Goal: Communication & Community: Answer question/provide support

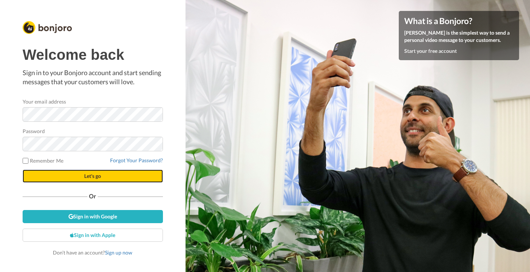
click at [104, 177] on button "Let's go" at bounding box center [93, 175] width 140 height 13
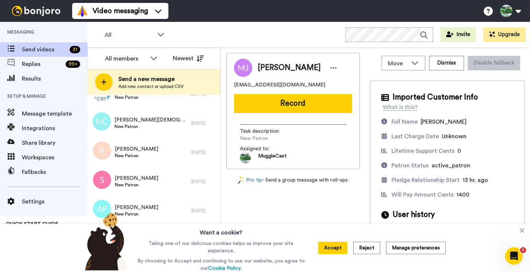
scroll to position [836, 0]
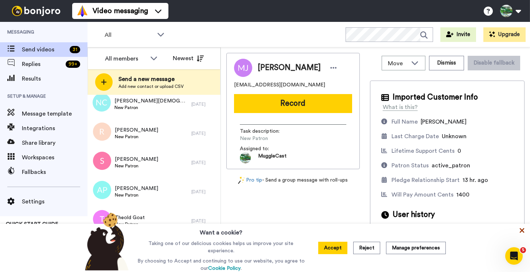
click at [522, 233] on icon at bounding box center [521, 230] width 7 height 7
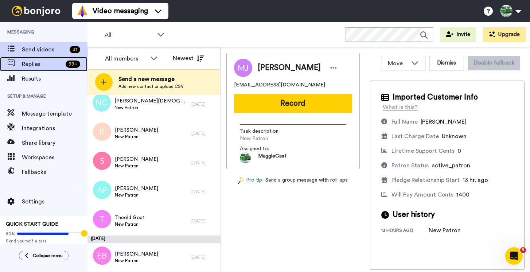
click at [40, 62] on span "Replies" at bounding box center [42, 64] width 41 height 9
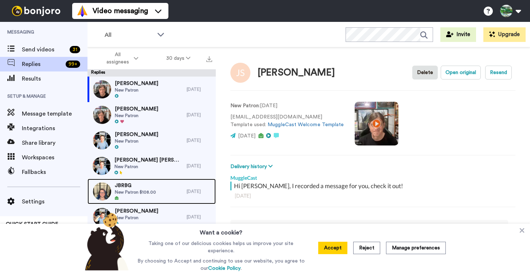
click at [164, 189] on div "JBRBG New Patron $108.00" at bounding box center [136, 192] width 99 height 26
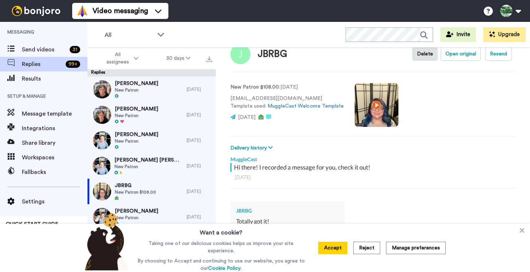
scroll to position [21, 0]
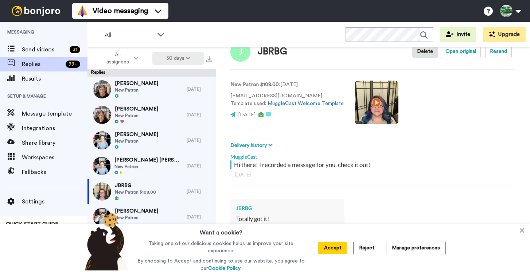
click at [180, 57] on button "30 days" at bounding box center [178, 58] width 52 height 13
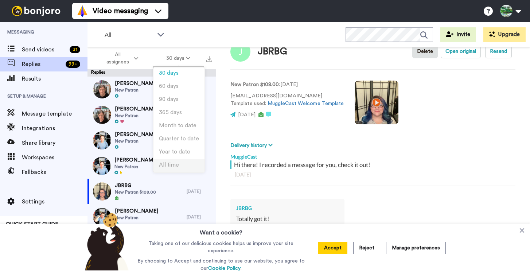
click at [187, 162] on li "All time" at bounding box center [178, 165] width 51 height 13
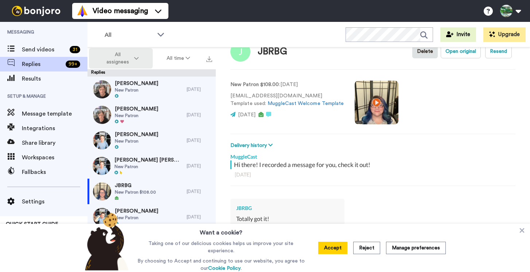
click at [132, 59] on span "All assignees" at bounding box center [118, 58] width 30 height 15
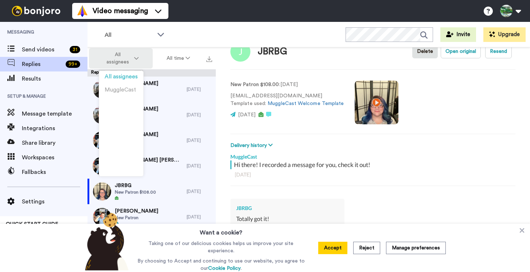
click at [129, 62] on span "All assignees" at bounding box center [118, 58] width 30 height 15
click at [321, 64] on div "JBRBG Delete Open original Resend New Patron $108.00 : [DATE] [EMAIL_ADDRESS][D…" at bounding box center [373, 172] width 314 height 250
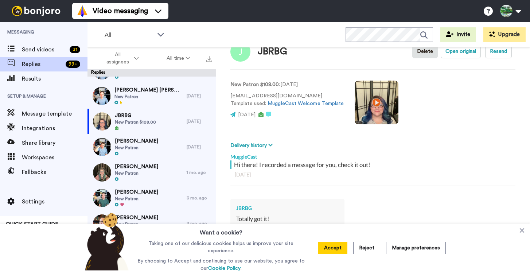
scroll to position [81, 0]
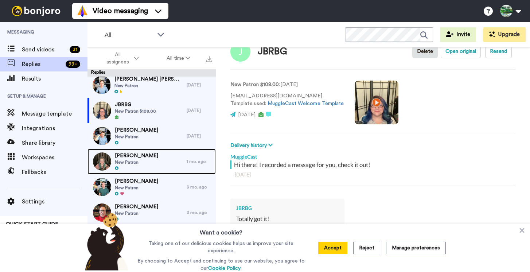
click at [160, 163] on div "[PERSON_NAME] New Patron" at bounding box center [136, 162] width 99 height 26
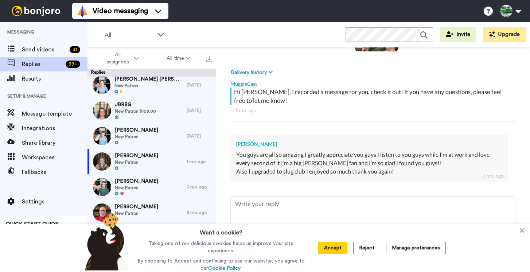
scroll to position [95, 0]
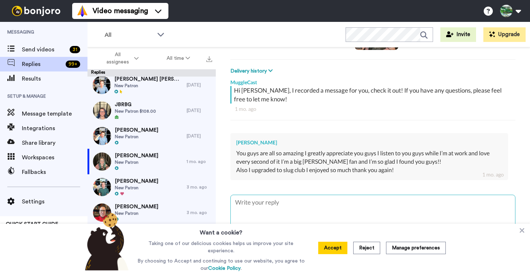
click at [310, 211] on textarea at bounding box center [373, 218] width 284 height 47
type textarea "x"
type textarea "H"
type textarea "x"
type textarea "He"
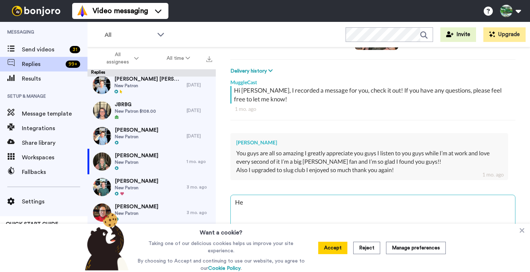
type textarea "x"
type textarea "Hey"
type textarea "x"
type textarea "Hey"
type textarea "x"
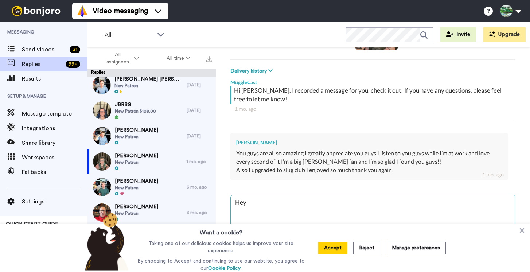
type textarea "Hey J"
type textarea "x"
type textarea "Hey [PERSON_NAME]"
type textarea "x"
type textarea "Hey J"
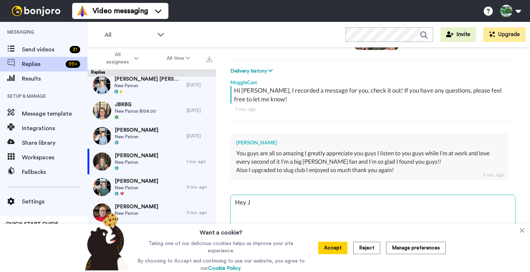
type textarea "x"
type textarea "Hey [PERSON_NAME]"
type textarea "x"
type textarea "Hey [PERSON_NAME]"
type textarea "x"
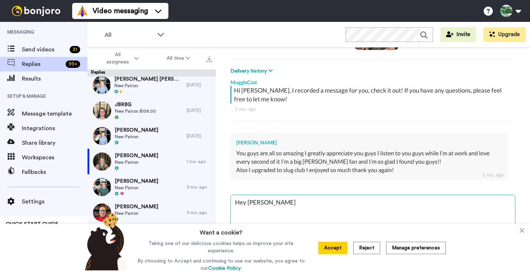
type textarea "Hey [PERSON_NAME]"
type textarea "x"
type textarea "Hey [PERSON_NAME]"
type textarea "x"
type textarea "Hey [PERSON_NAME],"
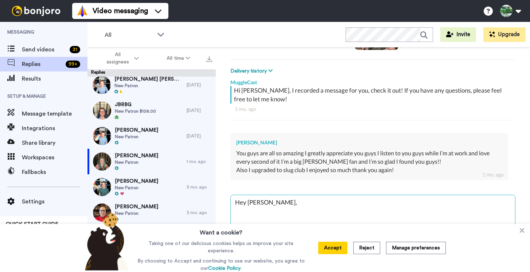
type textarea "x"
type textarea "Hey [PERSON_NAME],"
type textarea "x"
type textarea "Hey [PERSON_NAME], t"
type textarea "x"
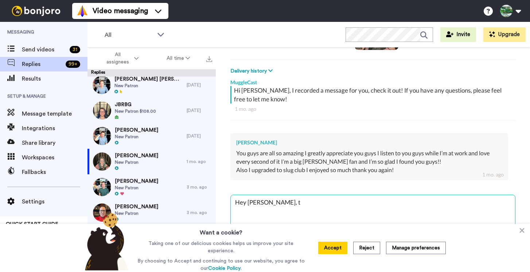
type textarea "Hey [PERSON_NAME], th"
type textarea "x"
type textarea "Hey [PERSON_NAME], tha"
type textarea "x"
type textarea "Hey [PERSON_NAME], thank"
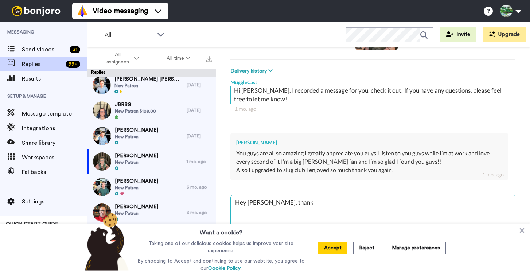
type textarea "x"
type textarea "Hey [PERSON_NAME], thankl"
type textarea "x"
type textarea "Hey [PERSON_NAME], thank"
type textarea "x"
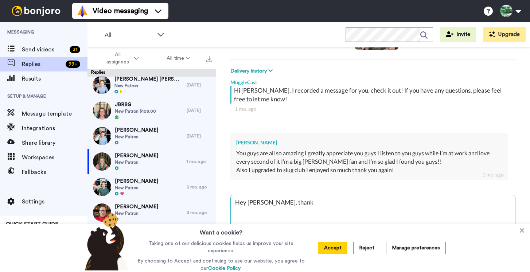
type textarea "Hey [PERSON_NAME], thank"
type textarea "x"
type textarea "Hey [PERSON_NAME], thank y"
type textarea "x"
type textarea "Hey [PERSON_NAME], thank you"
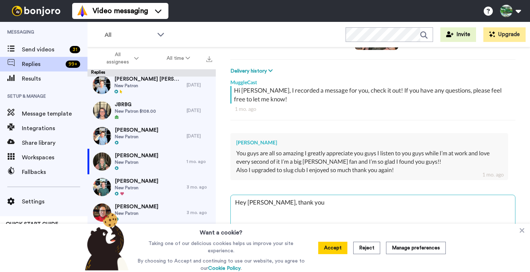
type textarea "x"
type textarea "Hey [PERSON_NAME], thank you"
type textarea "x"
type textarea "Hey [PERSON_NAME], thank you s"
type textarea "x"
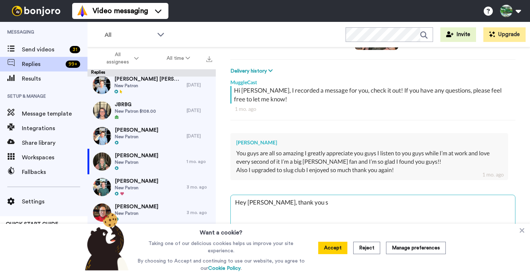
type textarea "Hey [PERSON_NAME], thank you so"
type textarea "x"
type textarea "Hey [PERSON_NAME], thank you so"
type textarea "x"
type textarea "Hey [PERSON_NAME], thank you so m"
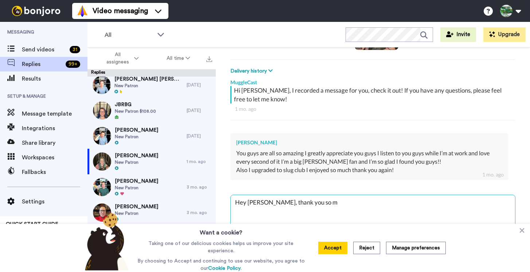
type textarea "x"
type textarea "Hey [PERSON_NAME], thank you so mu"
type textarea "x"
type textarea "Hey [PERSON_NAME], thank you so muc"
type textarea "x"
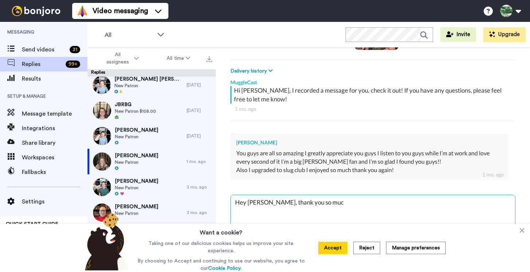
type textarea "Hey [PERSON_NAME], thank you so much"
type textarea "x"
type textarea "Hey [PERSON_NAME], thank you so much"
type textarea "x"
type textarea "Hey [PERSON_NAME], thank you so much f"
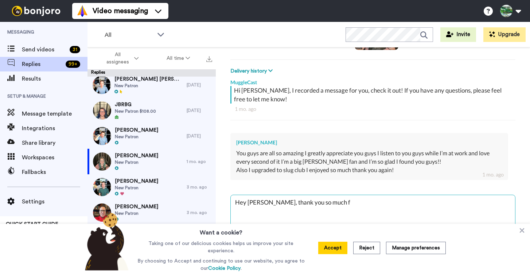
type textarea "x"
type textarea "Hey [PERSON_NAME], thank you so much fo"
type textarea "x"
type textarea "Hey [PERSON_NAME], thank you so much for"
type textarea "x"
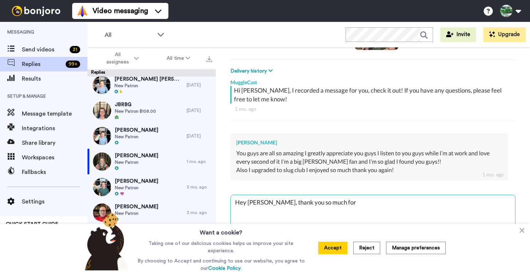
type textarea "Hey [PERSON_NAME], thank you so much for"
type textarea "x"
type textarea "Hey [PERSON_NAME], thank you so much for t"
type textarea "x"
type textarea "Hey [PERSON_NAME], thank you so much for th"
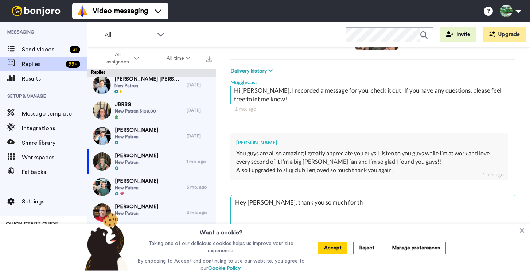
type textarea "x"
type textarea "Hey [PERSON_NAME], thank you so much for the"
type textarea "x"
type textarea "Hey [PERSON_NAME], thank you so much for the"
type textarea "x"
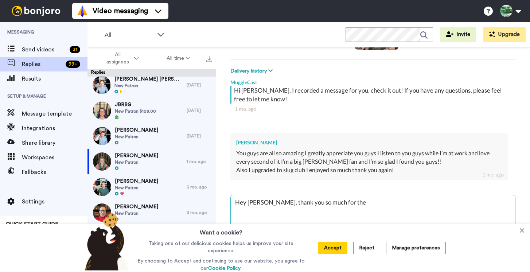
type textarea "Hey [PERSON_NAME], thank you so much for the y"
type textarea "x"
type textarea "Hey [PERSON_NAME], thank you so much for the yu"
type textarea "x"
type textarea "Hey [PERSON_NAME], thank you so much for the yup"
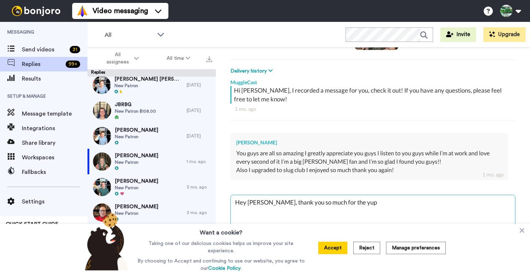
type textarea "x"
type textarea "Hey [PERSON_NAME], thank you so much for the yu"
type textarea "x"
type textarea "Hey [PERSON_NAME], thank you so much for the y"
type textarea "x"
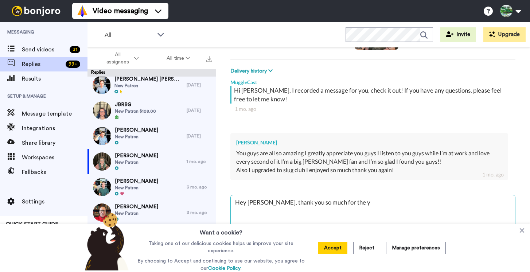
type textarea "Hey [PERSON_NAME], thank you so much for the"
type textarea "x"
type textarea "Hey [PERSON_NAME], thank you so much for the u"
type textarea "x"
type textarea "Hey [PERSON_NAME], thank you so much for the up"
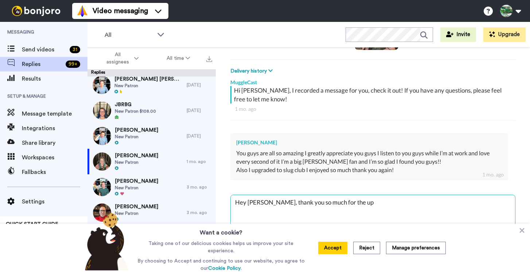
type textarea "x"
type textarea "Hey [PERSON_NAME], thank you so much for the upg"
type textarea "x"
type textarea "Hey [PERSON_NAME], thank you so much for the upgr"
type textarea "x"
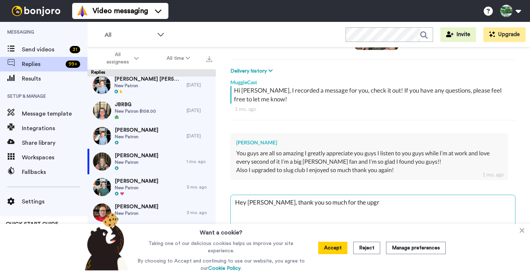
type textarea "Hey [PERSON_NAME], thank you so much for the upgra"
type textarea "x"
type textarea "Hey [PERSON_NAME], thank you so much for the upgrad"
type textarea "x"
type textarea "Hey [PERSON_NAME], thank you so much for the upgrade"
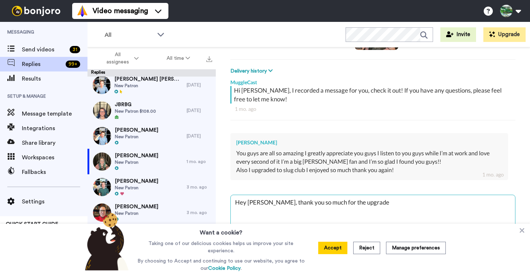
type textarea "x"
type textarea "Hey [PERSON_NAME], thank you so much for the upgrade@"
type textarea "x"
type textarea "Hey [PERSON_NAME], thank you so much for the upgrade@@"
type textarea "x"
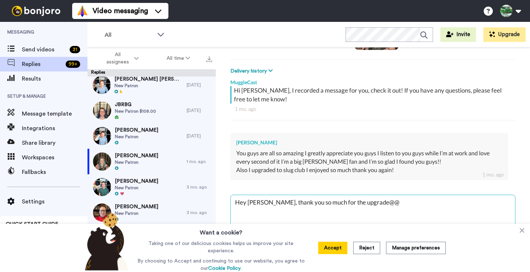
type textarea "Hey [PERSON_NAME], thank you so much for the upgrade@@"
type textarea "x"
type textarea "Hey [PERSON_NAME], thank you so much for the upgrade@@"
type textarea "x"
type textarea "Hey [PERSON_NAME], thank you so much for the upgrade@"
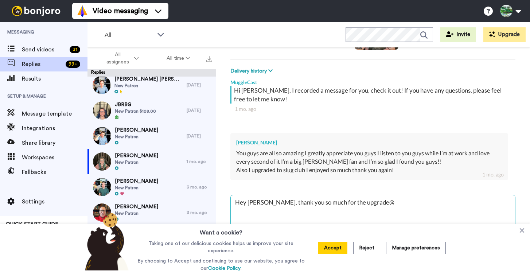
type textarea "x"
type textarea "Hey [PERSON_NAME], thank you so much for the upgrade"
type textarea "x"
type textarea "Hey [PERSON_NAME], thank you so much for the upgrade!"
type textarea "x"
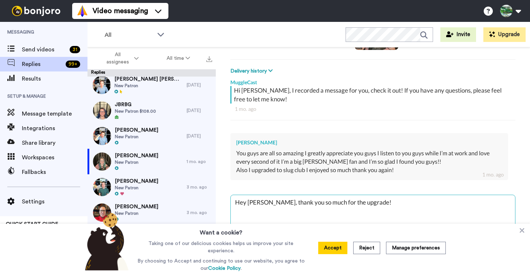
type textarea "Hey [PERSON_NAME], thank you so much for the upgrade!"
type textarea "x"
type textarea "Hey [PERSON_NAME], thank you so much for the upgrade! C"
type textarea "x"
type textarea "Hey [PERSON_NAME], thank you so much for the upgrade! Can"
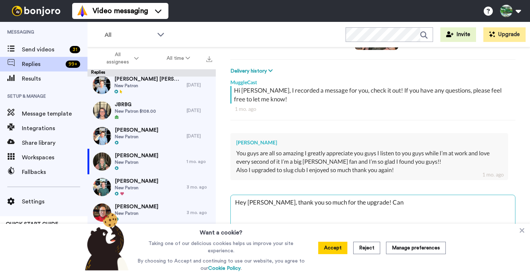
type textarea "x"
type textarea "Hey [PERSON_NAME], thank you so much for the upgrade! Can'"
type textarea "x"
type textarea "Hey [PERSON_NAME], thank you so much for the upgrade! Can't"
type textarea "x"
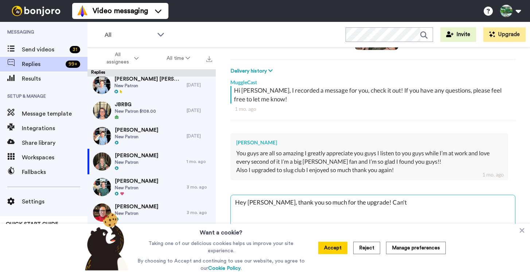
type textarea "Hey [PERSON_NAME], thank you so much for the upgrade! Can't e"
type textarea "x"
type textarea "Hey [PERSON_NAME], thank you so much for the upgrade! Can't ea"
type textarea "x"
type textarea "Hey [PERSON_NAME], thank you so much for the upgrade! Can't eai"
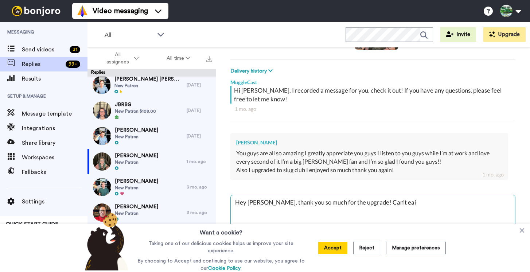
type textarea "x"
type textarea "Hey [PERSON_NAME], thank you so much for the upgrade! Can't ea"
type textarea "x"
type textarea "Hey [PERSON_NAME], thank you so much for the upgrade! Can't e"
type textarea "x"
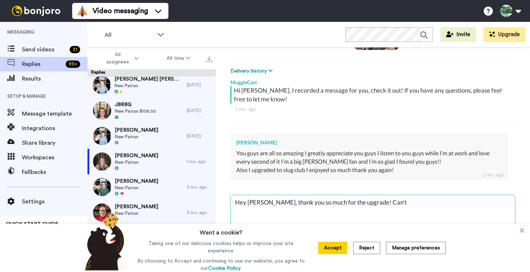
type textarea "Hey [PERSON_NAME], thank you so much for the upgrade! Can't w"
type textarea "x"
type textarea "Hey [PERSON_NAME], thank you so much for the upgrade! Can't wa"
type textarea "x"
type textarea "Hey [PERSON_NAME], thank you so much for the upgrade! Can't wai"
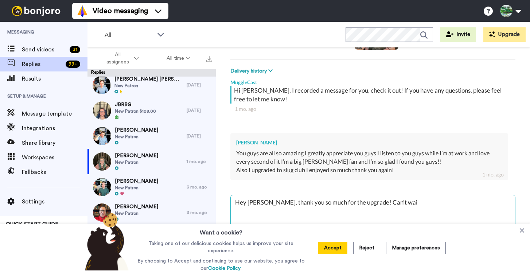
type textarea "x"
type textarea "Hey [PERSON_NAME], thank you so much for the upgrade! Can't wait"
type textarea "x"
type textarea "Hey [PERSON_NAME], thank you so much for the upgrade! Can't wait"
type textarea "x"
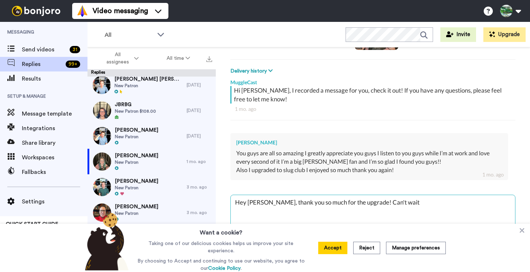
type textarea "Hey [PERSON_NAME], thank you so much for the upgrade! Can't wait f"
type textarea "x"
type textarea "Hey [PERSON_NAME], thank you so much for the upgrade! Can't wait fo"
type textarea "x"
type textarea "Hey [PERSON_NAME], thank you so much for the upgrade! Can't wait for"
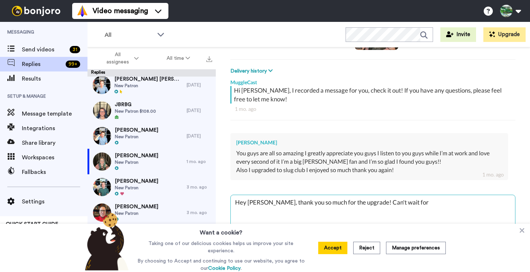
type textarea "x"
type textarea "Hey [PERSON_NAME], thank you so much for the upgrade! Can't wait for"
type textarea "x"
type textarea "Hey [PERSON_NAME], thank you so much for the upgrade! Can't wait for y"
type textarea "x"
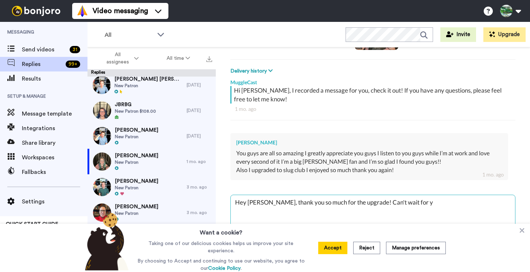
type textarea "Hey [PERSON_NAME], thank you so much for the upgrade! Can't wait for yo"
type textarea "x"
type textarea "Hey [PERSON_NAME], thank you so much for the upgrade! Can't wait for you"
type textarea "x"
type textarea "Hey [PERSON_NAME], thank you so much for the upgrade! Can't wait for you"
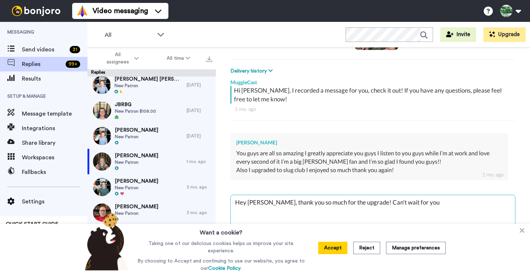
type textarea "x"
type textarea "Hey [PERSON_NAME], thank you so much for the upgrade! Can't wait for you t"
type textarea "x"
type textarea "Hey [PERSON_NAME], thank you so much for the upgrade! Can't wait for you to"
type textarea "x"
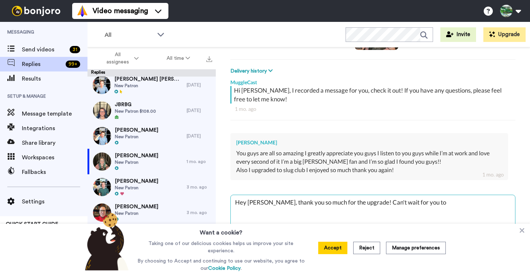
type textarea "Hey [PERSON_NAME], thank you so much for the upgrade! Can't wait for you to"
type textarea "x"
type textarea "Hey [PERSON_NAME], thank you so much for the upgrade! Can't wait for you to k"
type textarea "x"
type textarea "Hey [PERSON_NAME], thank you so much for the upgrade! Can't wait for you to ko"
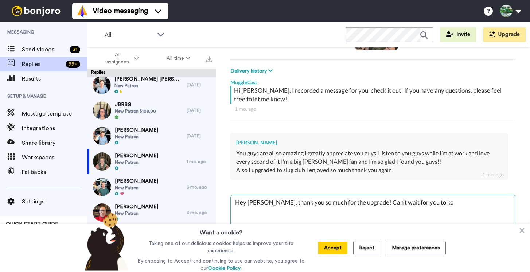
type textarea "x"
type textarea "Hey [PERSON_NAME], thank you so much for the upgrade! Can't wait for you to koi"
type textarea "x"
type textarea "Hey [PERSON_NAME], thank you so much for the upgrade! Can't wait for you to ko"
type textarea "x"
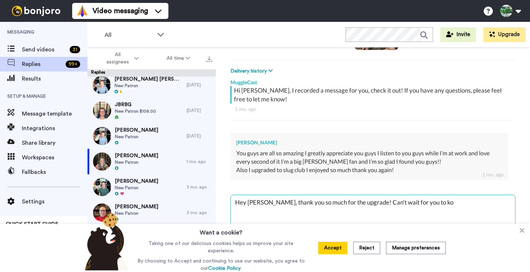
type textarea "Hey [PERSON_NAME], thank you so much for the upgrade! Can't wait for you to k"
type textarea "x"
type textarea "Hey [PERSON_NAME], thank you so much for the upgrade! Can't wait for you to"
type textarea "x"
type textarea "Hey [PERSON_NAME], thank you so much for the upgrade! Can't wait for you to j"
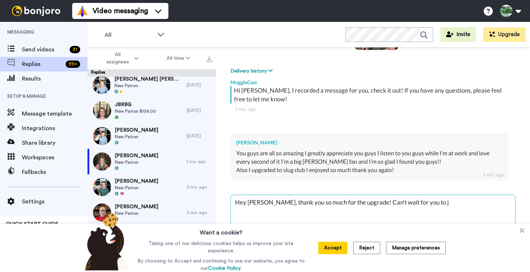
type textarea "x"
type textarea "Hey [PERSON_NAME], thank you so much for the upgrade! Can't wait for you to jo"
type textarea "x"
type textarea "Hey [PERSON_NAME], thank you so much for the upgrade! Can't wait for you to joi"
type textarea "x"
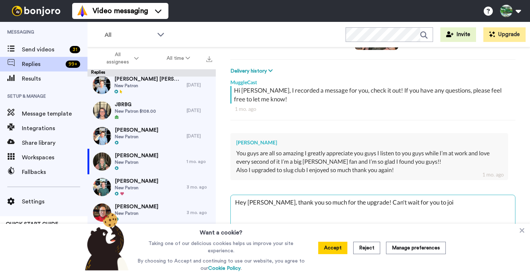
type textarea "Hey [PERSON_NAME], thank you so much for the upgrade! Can't wait for you to join"
type textarea "x"
type textarea "Hey [PERSON_NAME], thank you so much for the upgrade! Can't wait for you to join"
type textarea "x"
type textarea "Hey [PERSON_NAME], thank you so much for the upgrade! Can't wait for you to joi…"
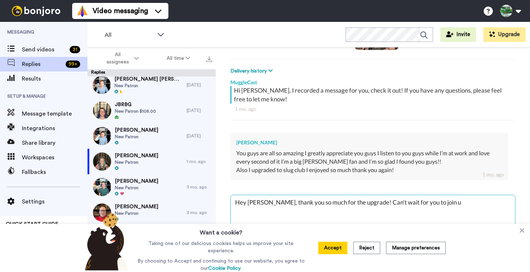
type textarea "x"
type textarea "Hey [PERSON_NAME], thank you so much for the upgrade! Can't wait for you to joi…"
type textarea "x"
type textarea "Hey [PERSON_NAME], thank you so much for the upgrade! Can't wait for you to joi…"
type textarea "x"
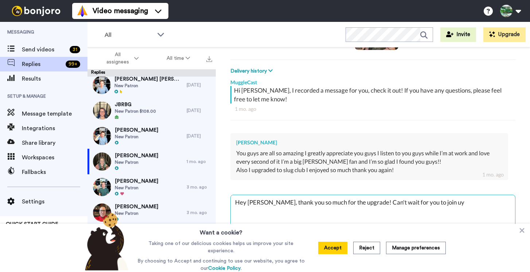
type textarea "Hey [PERSON_NAME], thank you so much for the upgrade! Can't wait for you to joi…"
click at [337, 252] on button "Accept" at bounding box center [332, 248] width 29 height 12
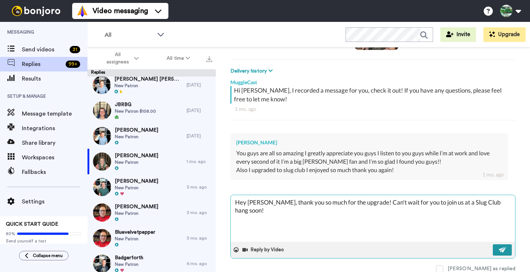
click at [507, 250] on button at bounding box center [502, 249] width 19 height 11
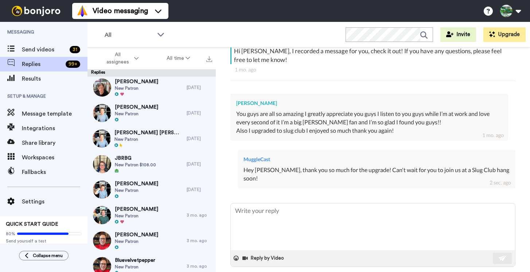
scroll to position [0, 0]
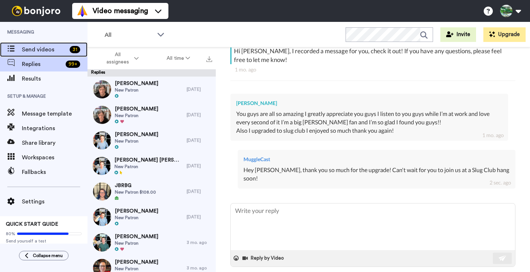
click at [40, 51] on span "Send videos" at bounding box center [44, 49] width 45 height 9
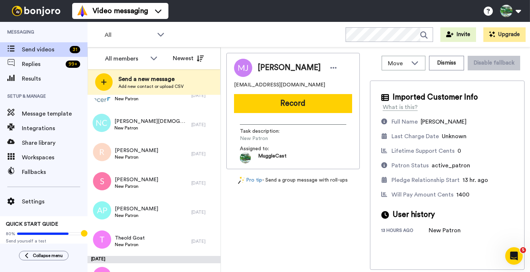
scroll to position [836, 0]
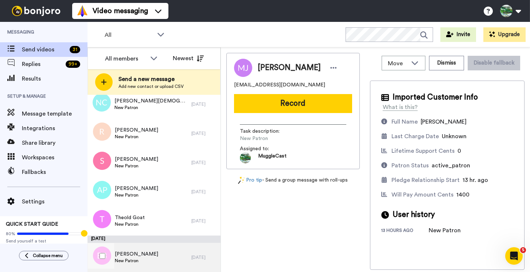
click at [154, 260] on span "New Patron" at bounding box center [136, 261] width 43 height 6
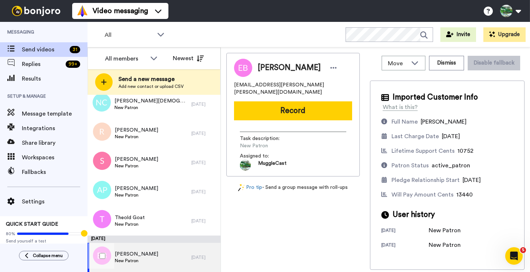
click at [162, 257] on div "Emily Bowen-Marler New Patron" at bounding box center [139, 257] width 104 height 29
drag, startPoint x: 304, startPoint y: 84, endPoint x: 229, endPoint y: 86, distance: 75.1
click at [229, 86] on div "Emily Bowen-Marler rev.emily.bowen@gmail.com Record Task description : New Patr…" at bounding box center [292, 115] width 133 height 124
copy span "rev.emily.bowen@gmail.com"
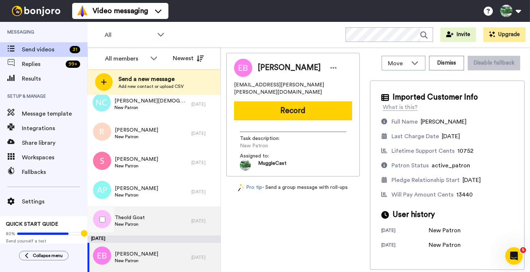
click at [153, 221] on div "Theold Goat New Patron" at bounding box center [139, 220] width 104 height 29
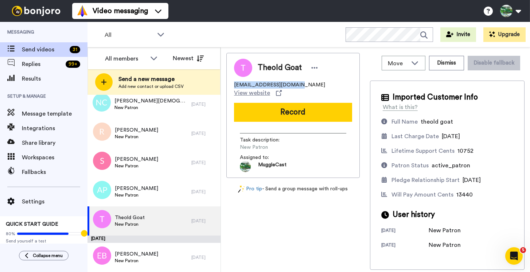
drag, startPoint x: 295, startPoint y: 85, endPoint x: 227, endPoint y: 83, distance: 68.2
click at [227, 83] on div "Theold Goat tea42and24t@runbox.com View website Record Task description : New P…" at bounding box center [292, 115] width 133 height 125
copy span "tea42and24t@runbox.com"
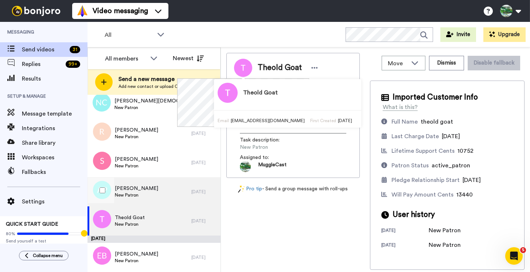
click at [160, 192] on div "Alex Pelino New Patron" at bounding box center [139, 191] width 104 height 29
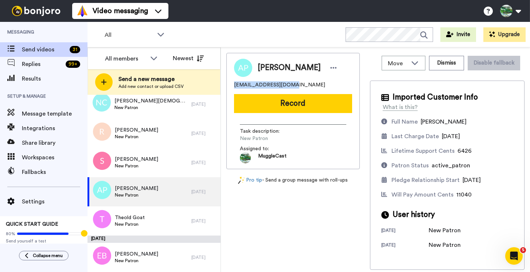
drag, startPoint x: 289, startPoint y: 86, endPoint x: 223, endPoint y: 85, distance: 66.3
click at [223, 85] on div "Move WORKSPACES View all Default MuggleCast Patrons + Add a new workspace Dismi…" at bounding box center [375, 159] width 309 height 225
copy span "alexpelino@gmail.com"
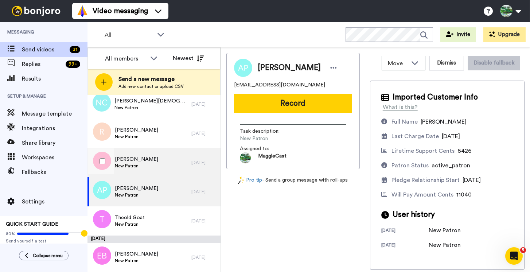
click at [155, 165] on div "Samira New Patron" at bounding box center [139, 162] width 104 height 29
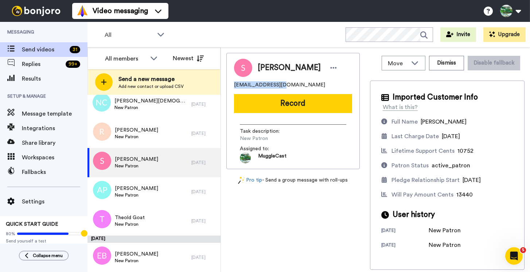
drag, startPoint x: 282, startPoint y: 86, endPoint x: 233, endPoint y: 84, distance: 50.0
click at [233, 84] on div "Samira samlak2@gmail.com Record Task description : New Patron Assigned to: Mugg…" at bounding box center [292, 111] width 133 height 116
copy span "samlak2@gmail.com"
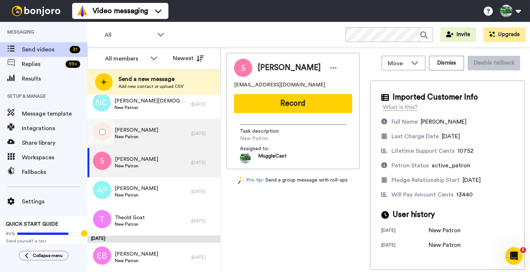
click at [169, 139] on div "Rory New Patron" at bounding box center [139, 133] width 104 height 29
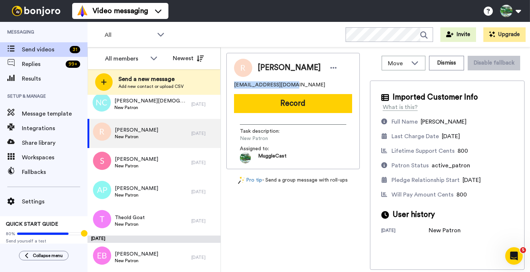
drag, startPoint x: 293, startPoint y: 86, endPoint x: 230, endPoint y: 85, distance: 63.8
click at [230, 85] on div "Rory venuskatha@gmail.com Record Task description : New Patron Assigned to: Mug…" at bounding box center [292, 111] width 133 height 116
copy span "venuskatha@gmail.com"
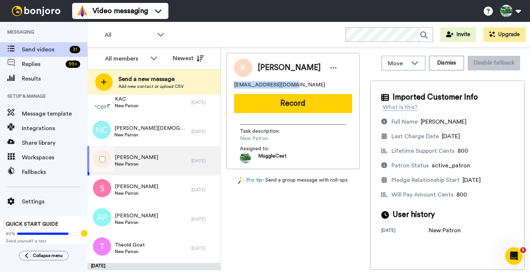
scroll to position [807, 0]
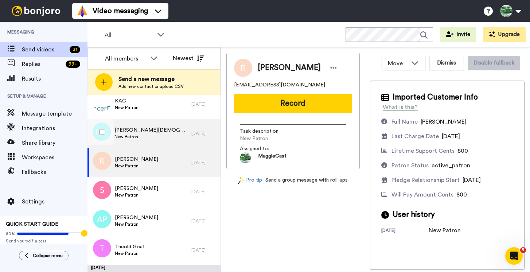
click at [161, 140] on div "Neil Christians New Patron" at bounding box center [139, 133] width 104 height 29
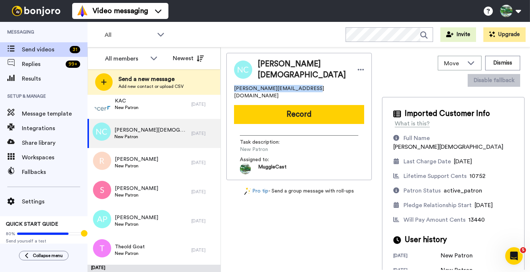
drag, startPoint x: 305, startPoint y: 82, endPoint x: 231, endPoint y: 84, distance: 74.7
click at [231, 84] on div "Neil Christians neil.a.christians@gmail.com Record Task description : New Patro…" at bounding box center [298, 116] width 145 height 127
copy span "neil.a.christians@gmail.com"
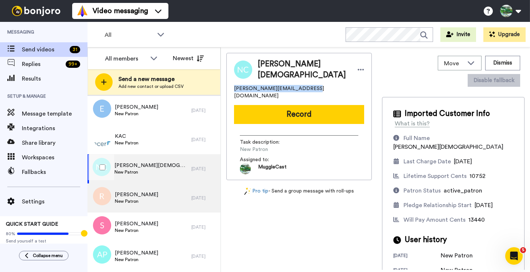
scroll to position [771, 0]
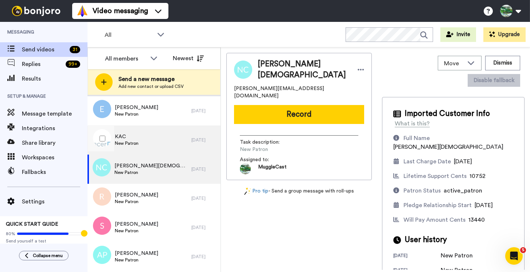
click at [151, 144] on div "KAC New Patron" at bounding box center [139, 139] width 104 height 29
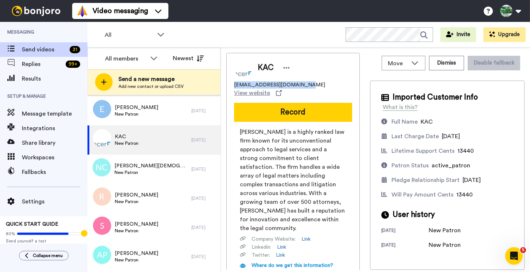
drag, startPoint x: 311, startPoint y: 85, endPoint x: 231, endPoint y: 79, distance: 80.4
click at [231, 79] on div "KAC kcampbell@spencerfane.com View website Record Spencer Fane is a highly rank…" at bounding box center [292, 186] width 133 height 266
copy span "kcampbell@spencerfane.com"
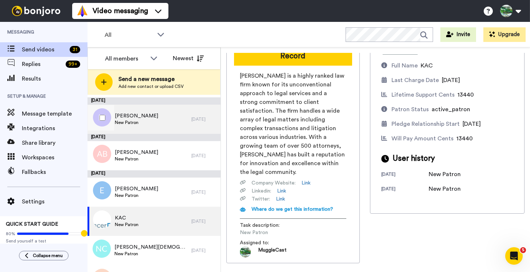
scroll to position [691, 0]
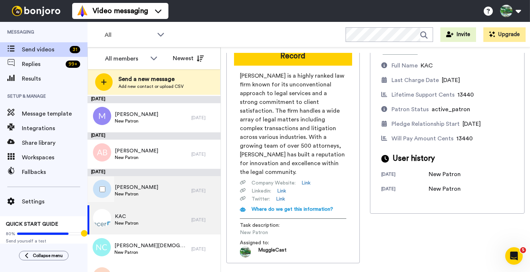
click at [156, 190] on div "Elizabeth New Patron" at bounding box center [139, 190] width 104 height 29
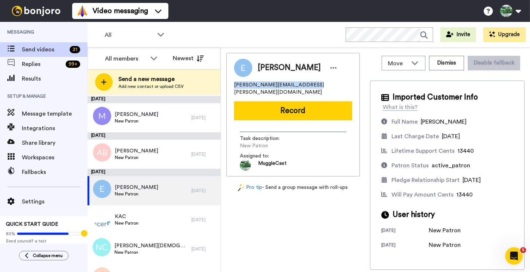
drag, startPoint x: 308, startPoint y: 86, endPoint x: 229, endPoint y: 81, distance: 79.3
click at [229, 81] on div "Elizabeth elizabeth.mallard@gmail.com Record Task description : New Patron Assi…" at bounding box center [292, 115] width 133 height 124
copy span "elizabeth.mallard@gmail.com"
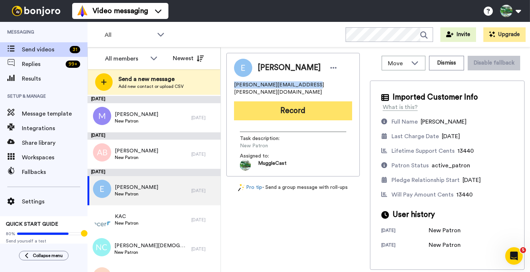
click at [271, 101] on button "Record" at bounding box center [293, 110] width 118 height 19
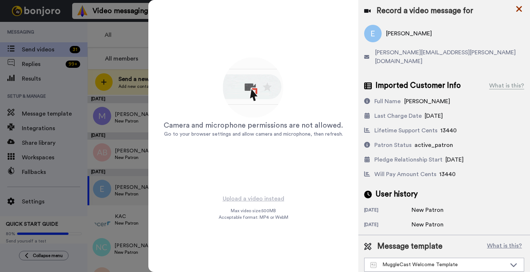
click at [520, 11] on icon at bounding box center [519, 9] width 6 height 6
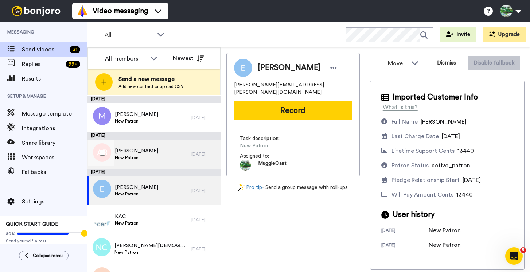
click at [162, 154] on div "Andrea Bourne New Patron" at bounding box center [139, 154] width 104 height 29
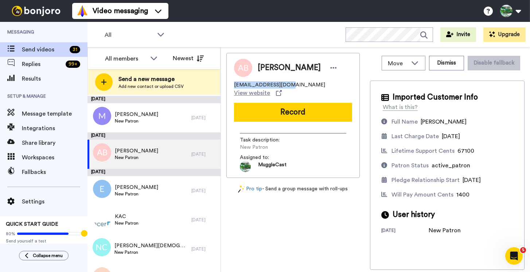
drag, startPoint x: 287, startPoint y: 85, endPoint x: 231, endPoint y: 82, distance: 56.2
click at [231, 82] on div "Andrea Bourne andimb79@icloud.com View website Record Task description : New Pa…" at bounding box center [292, 115] width 133 height 125
copy span "andimb79@icloud.com"
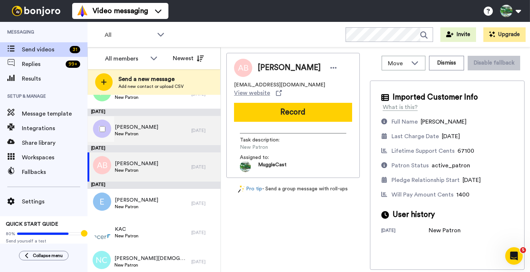
click at [170, 135] on div "Michael New Patron" at bounding box center [139, 130] width 104 height 29
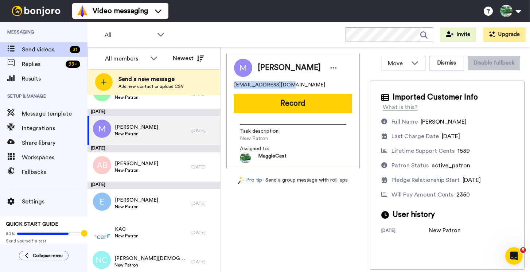
drag, startPoint x: 284, startPoint y: 84, endPoint x: 233, endPoint y: 83, distance: 51.8
click at [233, 83] on div "Michael m.sav9174@gmail.com Record Task description : New Patron Assigned to: M…" at bounding box center [292, 111] width 133 height 116
copy span "m.sav9174@gmail.com"
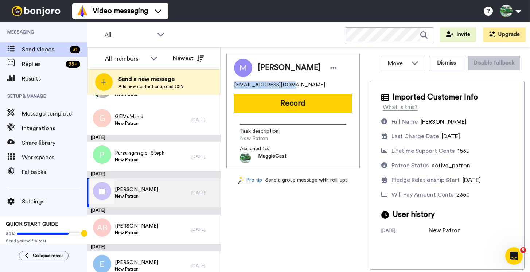
scroll to position [615, 0]
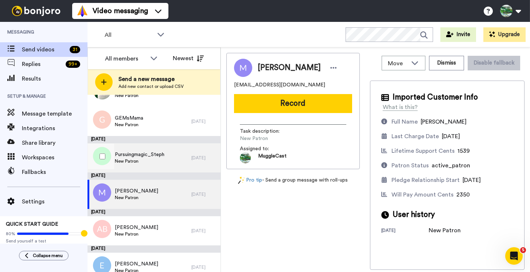
click at [168, 162] on div "Pursuingmagic_Steph New Patron" at bounding box center [139, 157] width 104 height 29
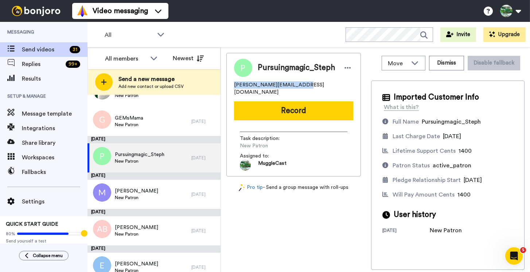
drag, startPoint x: 307, startPoint y: 83, endPoint x: 238, endPoint y: 77, distance: 69.2
click at [238, 77] on div "Pursuingmagic_Steph stephanie.deck@gmail.com" at bounding box center [293, 77] width 119 height 37
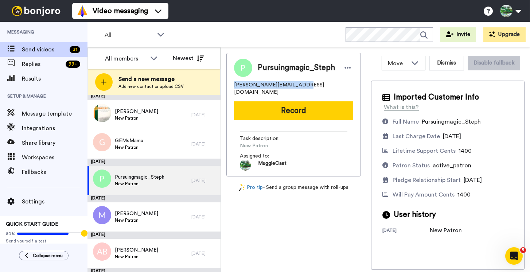
scroll to position [592, 0]
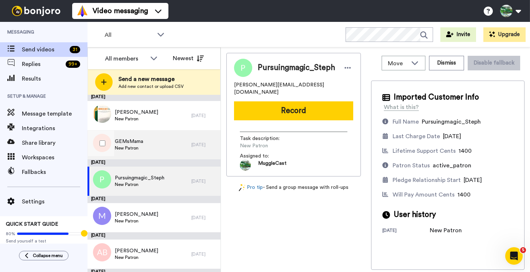
click at [173, 147] on div "GEMsMama New Patron" at bounding box center [139, 144] width 104 height 29
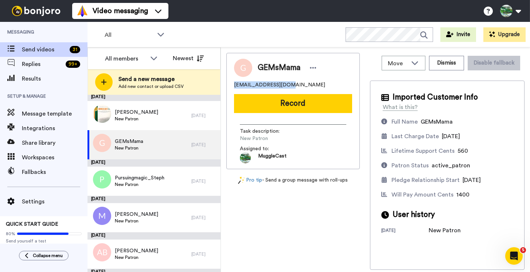
drag, startPoint x: 287, startPoint y: 85, endPoint x: 223, endPoint y: 82, distance: 63.5
click at [223, 82] on div "Move WORKSPACES View all Default MuggleCast Patrons + Add a new workspace Dismi…" at bounding box center [375, 159] width 309 height 225
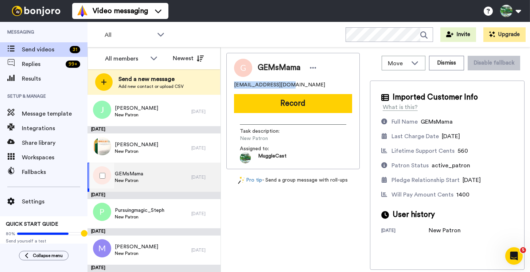
scroll to position [560, 0]
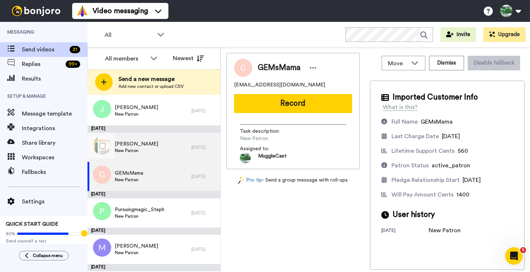
click at [166, 151] on div "Saadya Rueda New Patron" at bounding box center [139, 147] width 104 height 29
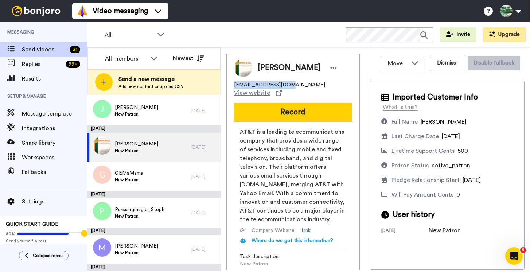
drag, startPoint x: 283, startPoint y: 85, endPoint x: 222, endPoint y: 86, distance: 61.6
click at [222, 86] on div "Move WORKSPACES View all Default MuggleCast Patrons + Add a new workspace Dismi…" at bounding box center [375, 159] width 309 height 225
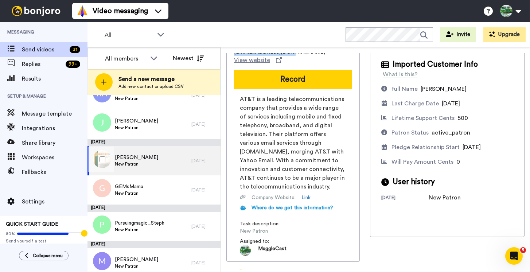
scroll to position [541, 0]
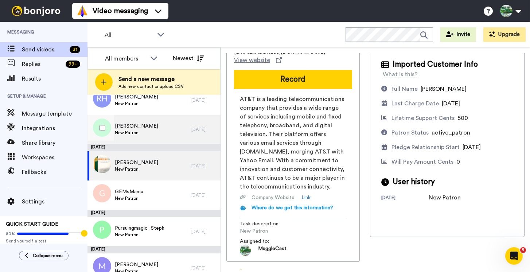
click at [160, 138] on div "Jessie New Patron" at bounding box center [139, 129] width 104 height 29
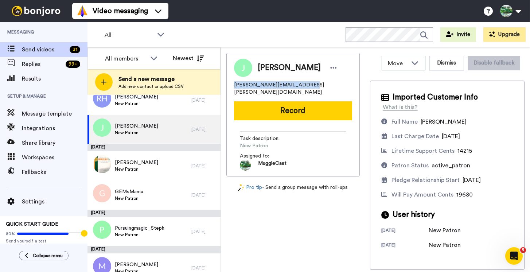
drag, startPoint x: 303, startPoint y: 85, endPoint x: 231, endPoint y: 83, distance: 71.8
click at [231, 83] on div "Jessie jessica.a.veitch@gmail.com Record Task description : New Patron Assigned…" at bounding box center [292, 115] width 133 height 124
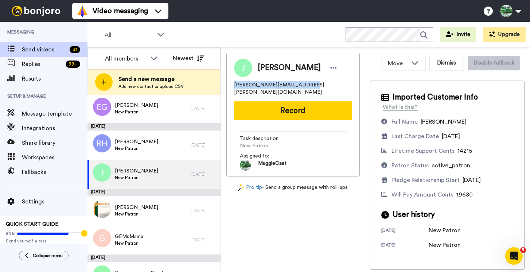
scroll to position [493, 0]
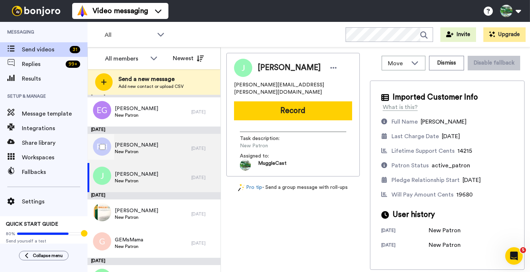
click at [172, 149] on div "Rebecca Hartline New Patron" at bounding box center [139, 148] width 104 height 29
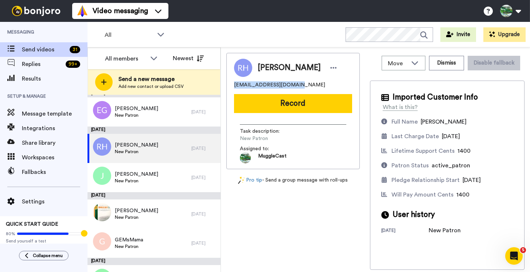
drag, startPoint x: 293, startPoint y: 84, endPoint x: 231, endPoint y: 84, distance: 62.0
click at [231, 84] on div "Rebecca Hartline rahartline22@gmail.com Record Task description : New Patron As…" at bounding box center [292, 111] width 133 height 116
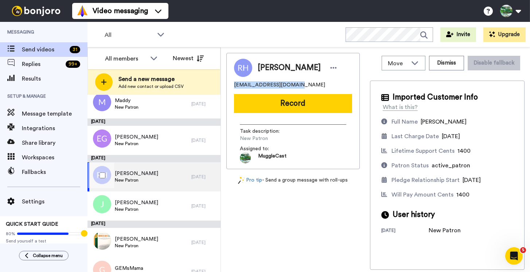
scroll to position [455, 0]
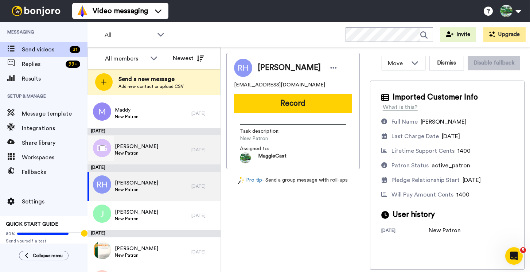
click at [155, 151] on div "Elise Goeden New Patron" at bounding box center [139, 149] width 104 height 29
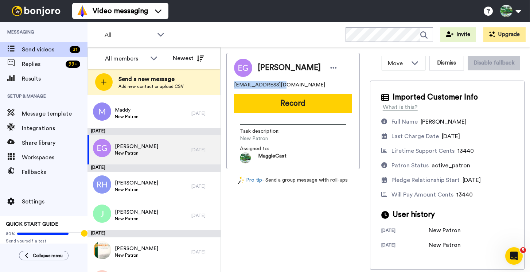
drag, startPoint x: 284, startPoint y: 84, endPoint x: 229, endPoint y: 83, distance: 54.7
click at [229, 83] on div "Elise Goeden egoeden@gmail.com Record Task description : New Patron Assigned to…" at bounding box center [292, 111] width 133 height 116
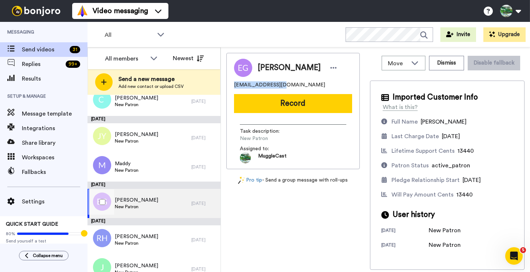
scroll to position [399, 0]
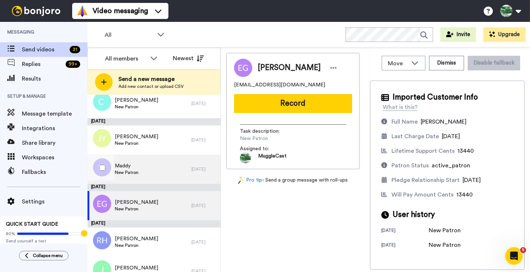
click at [152, 165] on div "Maddy New Patron" at bounding box center [139, 169] width 104 height 29
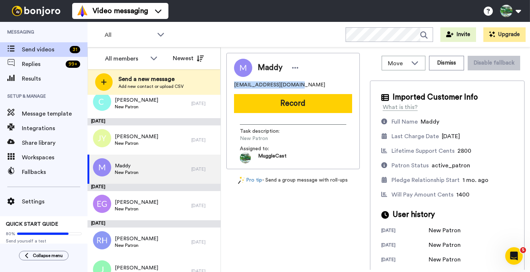
drag, startPoint x: 295, startPoint y: 87, endPoint x: 224, endPoint y: 86, distance: 71.1
click at [224, 86] on div "Move WORKSPACES View all Default MuggleCast Patrons + Add a new workspace Dismi…" at bounding box center [375, 159] width 309 height 225
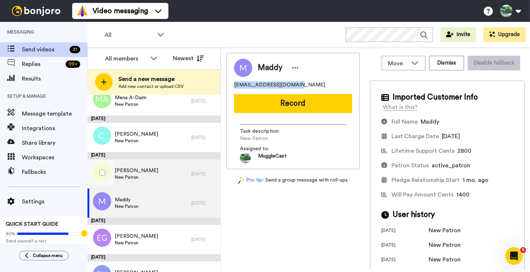
scroll to position [365, 0]
click at [153, 173] on div "Jacqueline Yee New Patron" at bounding box center [139, 174] width 104 height 29
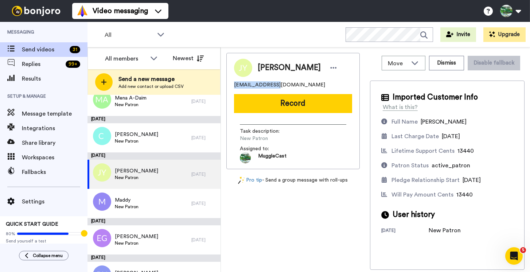
drag, startPoint x: 277, startPoint y: 87, endPoint x: 224, endPoint y: 82, distance: 53.1
click at [224, 82] on div "Move WORKSPACES View all Default MuggleCast Patrons + Add a new workspace Dismi…" at bounding box center [375, 159] width 309 height 225
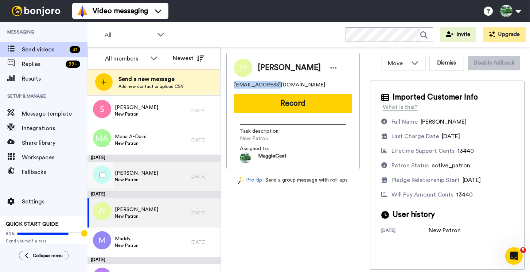
scroll to position [326, 0]
click at [172, 178] on div "Courtney Smith New Patron" at bounding box center [139, 176] width 104 height 29
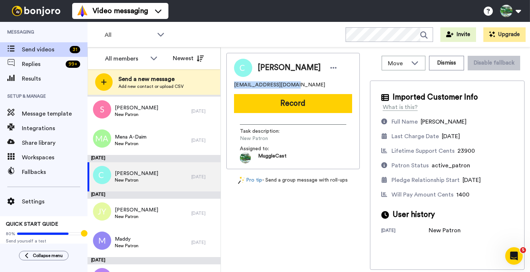
drag, startPoint x: 294, startPoint y: 85, endPoint x: 227, endPoint y: 83, distance: 66.7
click at [227, 83] on div "Courtney Smith cf.smith093@gmail.com Record Task description : New Patron Assig…" at bounding box center [292, 111] width 133 height 116
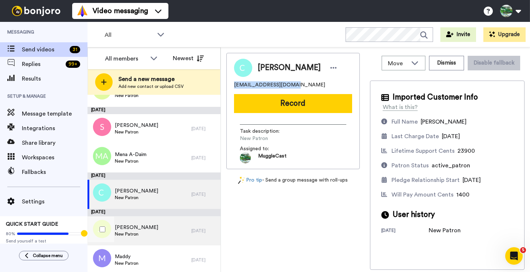
scroll to position [307, 0]
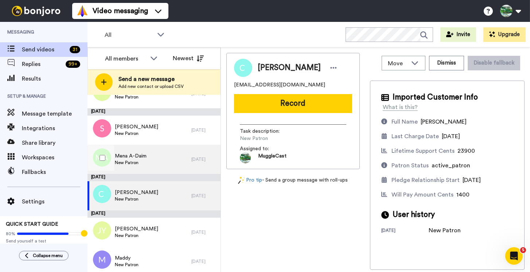
click at [175, 167] on div "Mena A-Daim New Patron" at bounding box center [139, 159] width 104 height 29
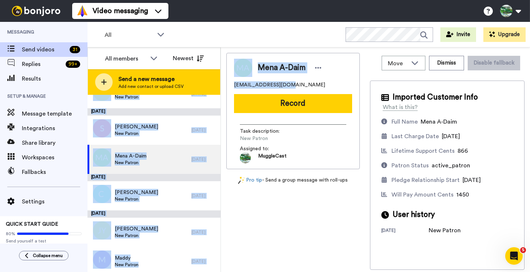
drag, startPoint x: 294, startPoint y: 85, endPoint x: 216, endPoint y: 85, distance: 78.4
click at [216, 85] on div "All members Newest Send a new message Add new contact or upload CSV September 2…" at bounding box center [308, 159] width 442 height 225
click at [216, 85] on div "Send a new message Add new contact or upload CSV" at bounding box center [154, 82] width 132 height 26
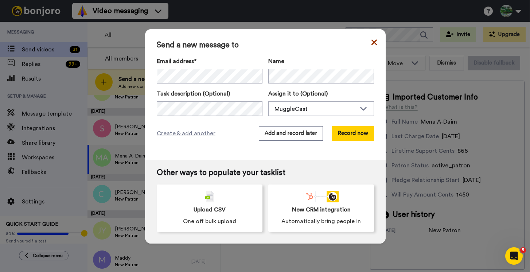
click at [373, 43] on icon at bounding box center [373, 41] width 5 height 5
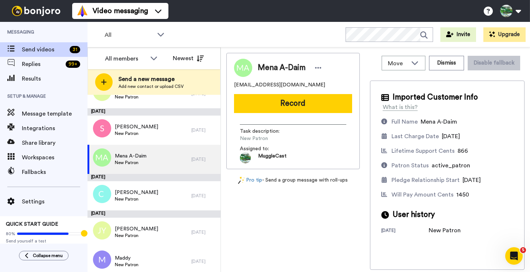
click at [299, 84] on div "menaadaim@gmail.com" at bounding box center [293, 84] width 118 height 7
drag, startPoint x: 299, startPoint y: 84, endPoint x: 237, endPoint y: 84, distance: 62.3
click at [237, 84] on div "menaadaim@gmail.com" at bounding box center [293, 84] width 118 height 7
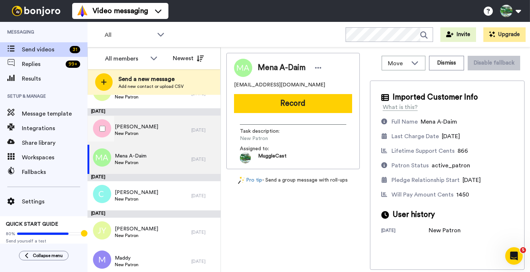
click at [161, 136] on div "Stephanie New Patron" at bounding box center [139, 130] width 104 height 29
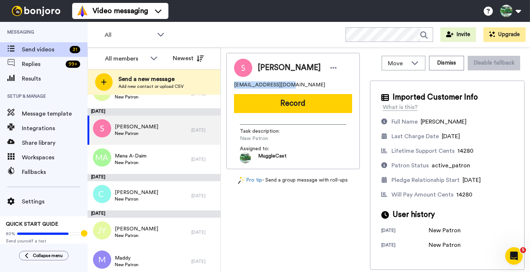
drag, startPoint x: 298, startPoint y: 87, endPoint x: 229, endPoint y: 85, distance: 69.6
click at [229, 85] on div "Stephanie smaciuba9@gmail.com Record Task description : New Patron Assigned to:…" at bounding box center [292, 111] width 133 height 116
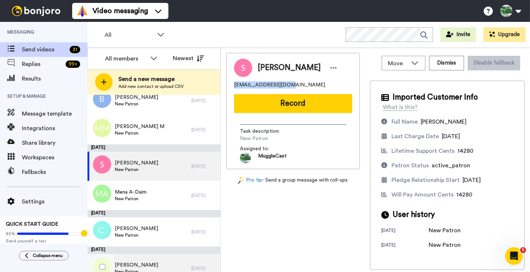
scroll to position [249, 0]
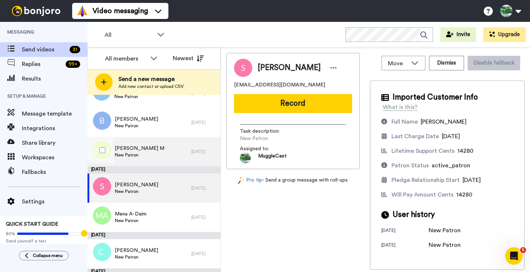
click at [151, 153] on div "Margo M New Patron" at bounding box center [139, 151] width 104 height 29
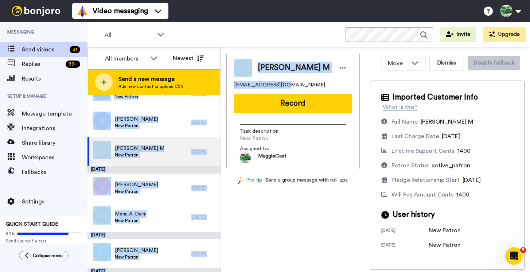
drag, startPoint x: 292, startPoint y: 87, endPoint x: 219, endPoint y: 79, distance: 73.7
click at [219, 79] on div "All members Newest Send a new message Add new contact or upload CSV September 2…" at bounding box center [308, 159] width 442 height 225
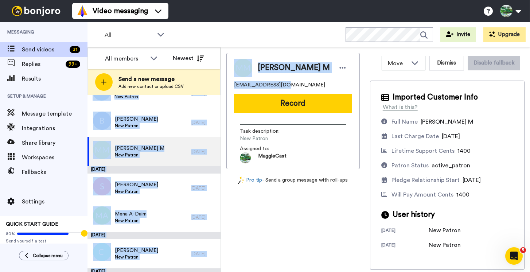
click at [289, 86] on div "mmeister23@aol.com" at bounding box center [293, 84] width 118 height 7
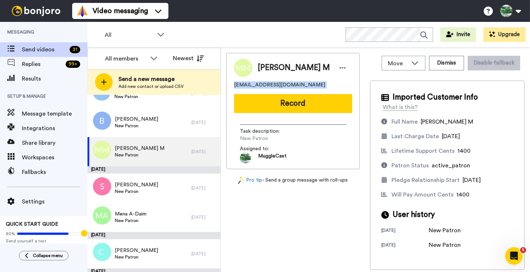
drag, startPoint x: 289, startPoint y: 86, endPoint x: 231, endPoint y: 84, distance: 58.7
click at [231, 84] on div "Margo M mmeister23@aol.com Record Task description : New Patron Assigned to: Mu…" at bounding box center [292, 111] width 133 height 116
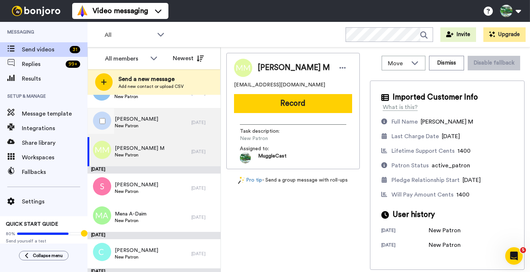
click at [147, 118] on div "Bailey New Patron" at bounding box center [139, 122] width 104 height 29
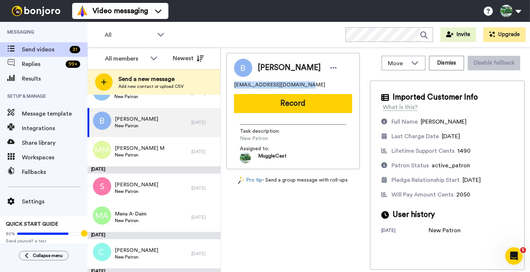
drag, startPoint x: 302, startPoint y: 86, endPoint x: 233, endPoint y: 85, distance: 69.6
click at [232, 85] on div "Bailey baileymiller068@gmail.com Record Task description : New Patron Assigned …" at bounding box center [292, 111] width 133 height 116
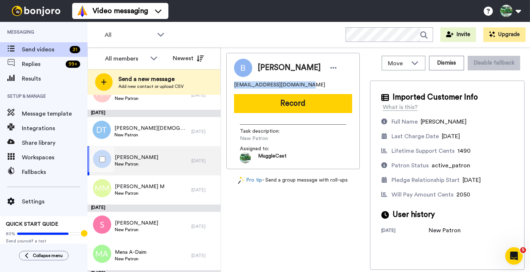
scroll to position [210, 0]
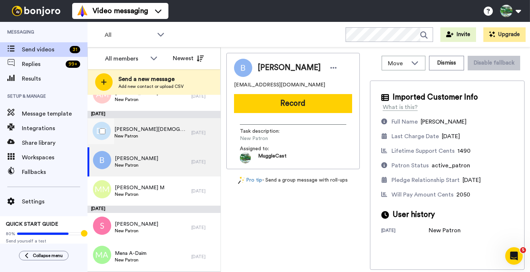
click at [162, 136] on div "Dylan Templeman New Patron" at bounding box center [139, 132] width 104 height 29
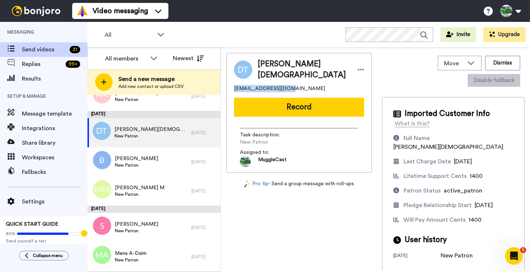
drag, startPoint x: 291, startPoint y: 87, endPoint x: 232, endPoint y: 86, distance: 59.1
click at [232, 86] on div "Dylan Templeman dylantemp@gmail.com Record Task description : New Patron Assign…" at bounding box center [298, 113] width 145 height 120
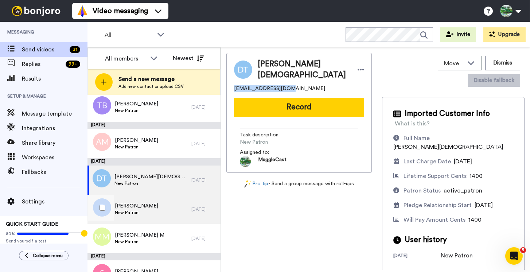
scroll to position [161, 0]
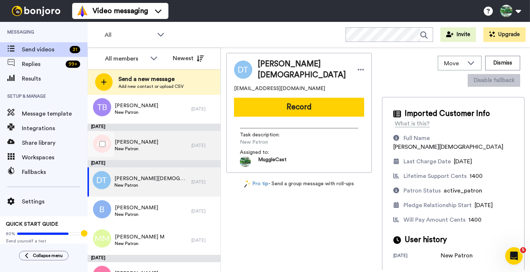
click at [162, 153] on div "Ana Maria New Patron" at bounding box center [139, 145] width 104 height 29
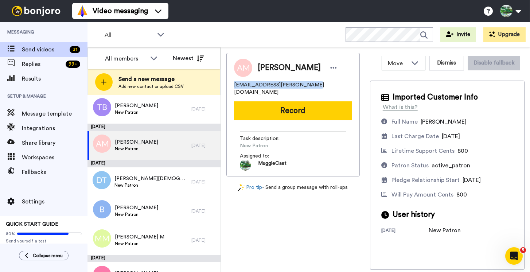
drag, startPoint x: 315, startPoint y: 85, endPoint x: 230, endPoint y: 85, distance: 85.3
click at [230, 85] on div "Ana Maria mihaescu.anamaria@gmail.com Record Task description : New Patron Assi…" at bounding box center [292, 115] width 133 height 124
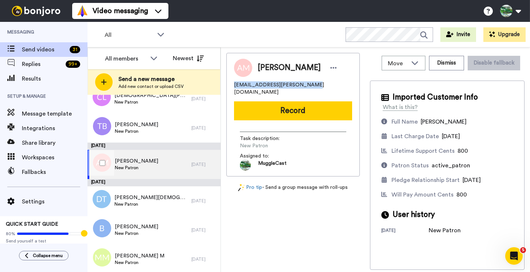
scroll to position [137, 0]
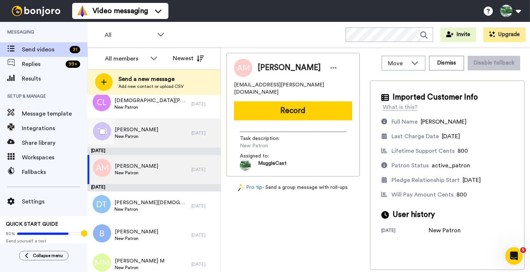
click at [146, 135] on div "Tai Bostick New Patron" at bounding box center [139, 132] width 104 height 29
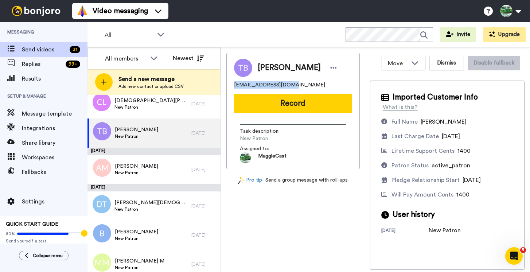
drag, startPoint x: 292, startPoint y: 88, endPoint x: 230, endPoint y: 85, distance: 62.0
click at [230, 85] on div "Tai Bostick taibostick@gmail.com Record Task description : New Patron Assigned …" at bounding box center [292, 111] width 133 height 116
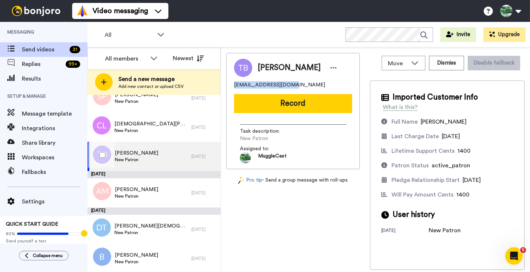
scroll to position [111, 0]
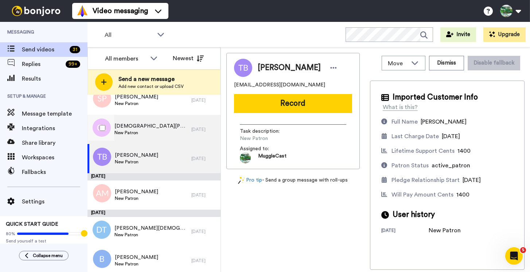
click at [173, 131] on div "Christen Leipham New Patron" at bounding box center [139, 129] width 104 height 29
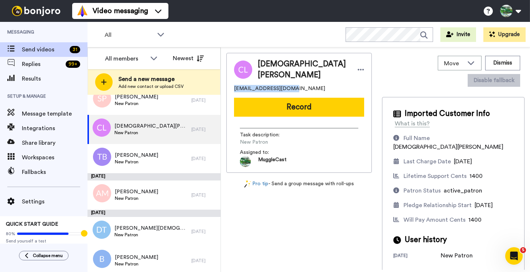
drag, startPoint x: 291, startPoint y: 82, endPoint x: 225, endPoint y: 81, distance: 66.0
click at [225, 81] on div "Move WORKSPACES View all Default MuggleCast Patrons + Add a new workspace Dismi…" at bounding box center [375, 159] width 309 height 225
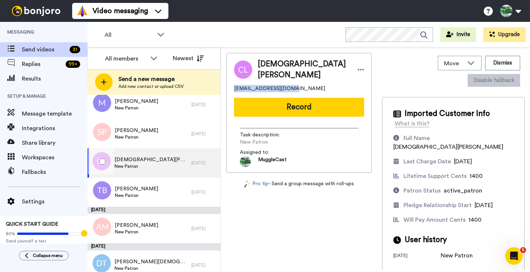
scroll to position [74, 0]
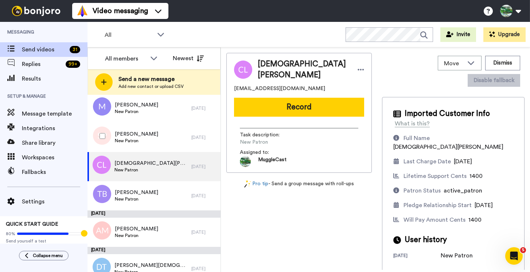
click at [155, 142] on div "Sara P New Patron" at bounding box center [139, 137] width 104 height 29
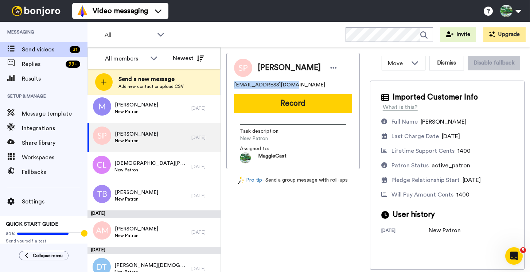
drag, startPoint x: 293, startPoint y: 87, endPoint x: 226, endPoint y: 83, distance: 66.8
click at [226, 83] on div "Move WORKSPACES View all Default MuggleCast Patrons + Add a new workspace Dismi…" at bounding box center [375, 159] width 309 height 225
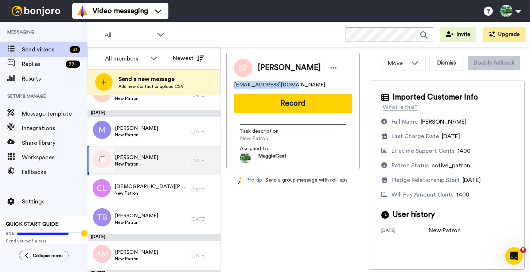
scroll to position [47, 0]
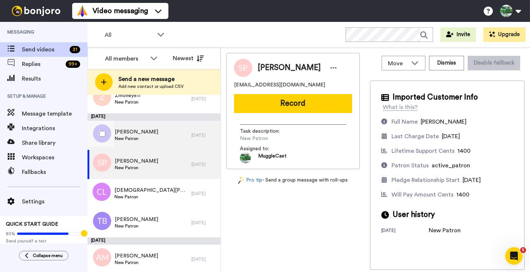
click at [168, 142] on div "Mariah New Patron" at bounding box center [139, 135] width 104 height 29
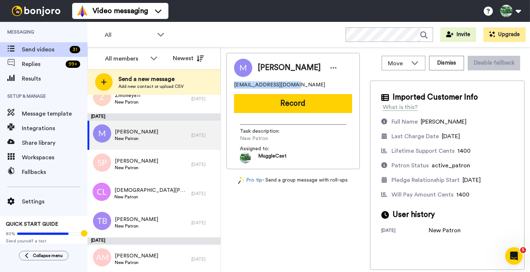
drag, startPoint x: 294, startPoint y: 88, endPoint x: 225, endPoint y: 83, distance: 68.7
click at [225, 83] on div "Move WORKSPACES View all Default MuggleCast Patrons + Add a new workspace Dismi…" at bounding box center [375, 159] width 309 height 225
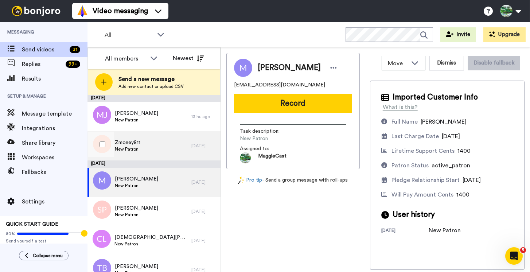
click at [161, 149] on div "Zmoney811 New Patron" at bounding box center [139, 145] width 104 height 29
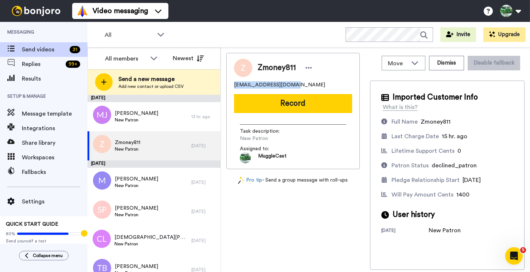
drag, startPoint x: 298, startPoint y: 87, endPoint x: 230, endPoint y: 83, distance: 68.6
click at [230, 83] on div "Zmoney811 ZachGreiter@gmail.com Record Task description : New Patron Assigned t…" at bounding box center [292, 111] width 133 height 116
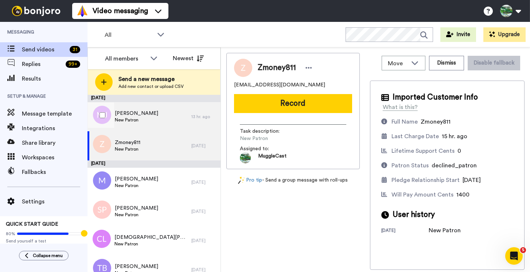
click at [172, 123] on div "Miri Jones New Patron" at bounding box center [139, 116] width 104 height 29
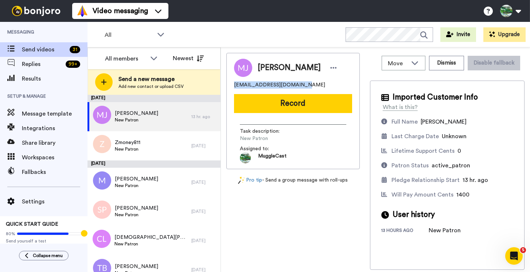
drag, startPoint x: 299, startPoint y: 85, endPoint x: 232, endPoint y: 86, distance: 67.1
click at [232, 86] on div "Miri Jones mfitzellejones@gmail.com Record Task description : New Patron Assign…" at bounding box center [292, 111] width 133 height 116
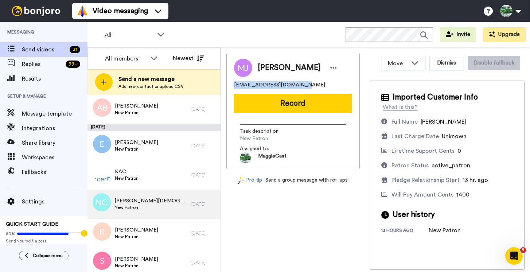
scroll to position [836, 0]
